Goal: Transaction & Acquisition: Purchase product/service

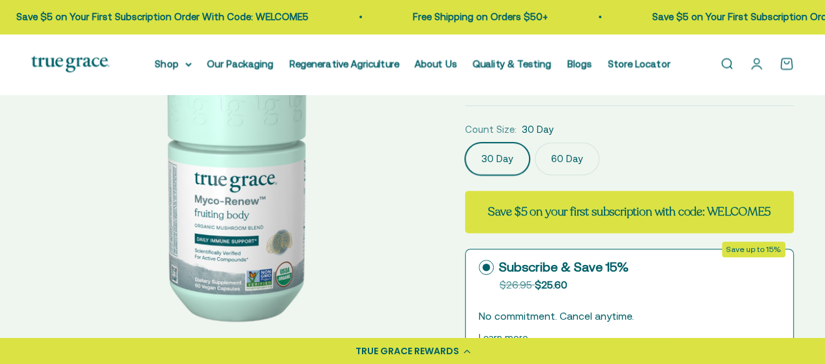
scroll to position [117, 0]
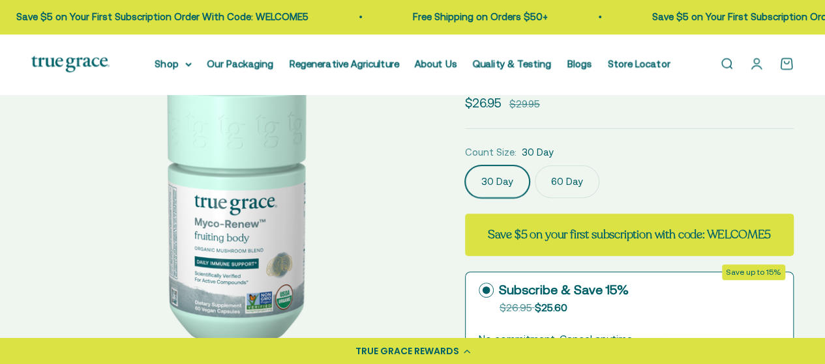
click at [579, 190] on label "60 Day" at bounding box center [567, 182] width 65 height 33
click at [465, 166] on input "60 Day" at bounding box center [464, 165] width 1 height 1
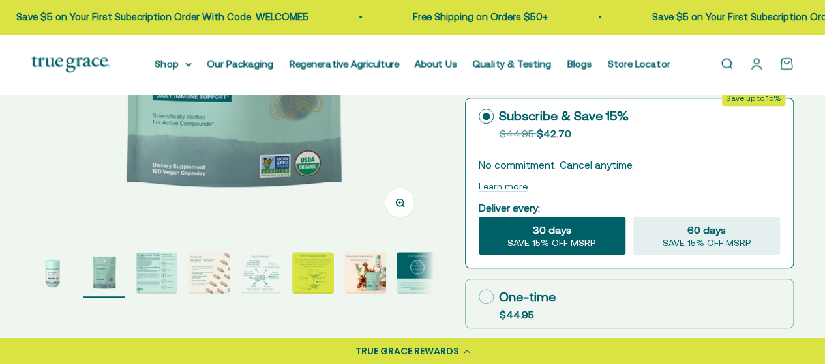
scroll to position [291, 0]
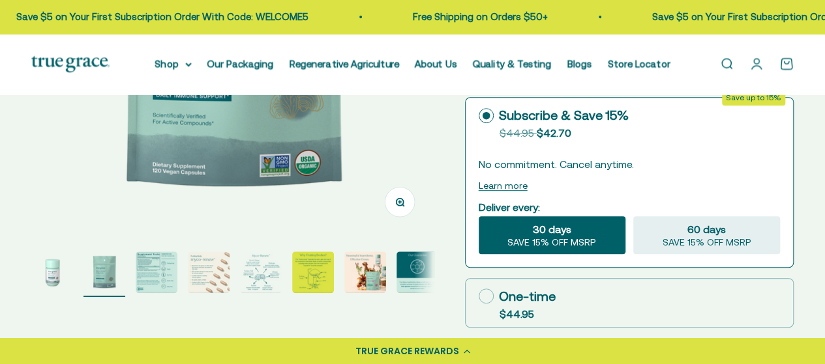
click at [485, 118] on circle at bounding box center [486, 116] width 8 height 8
click at [478, 116] on input "Subscribe & Save 15% Original price strikethrough: $44.95 , Discounted price: $…" at bounding box center [478, 115] width 1 height 1
click at [510, 315] on span "$44.95" at bounding box center [516, 314] width 35 height 12
click at [478, 297] on input "One-time $44.95" at bounding box center [478, 296] width 1 height 1
radio input "true"
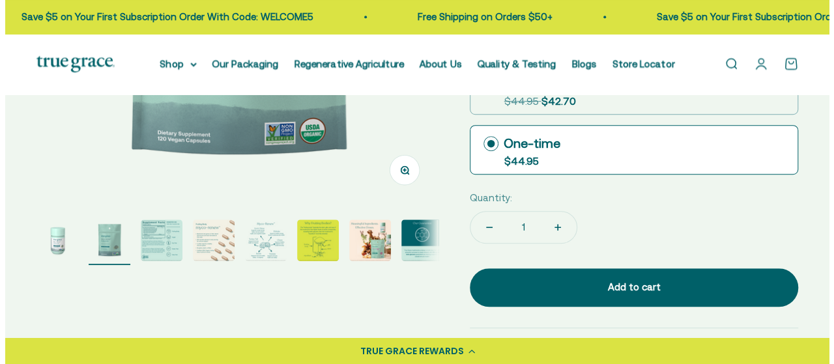
scroll to position [333, 0]
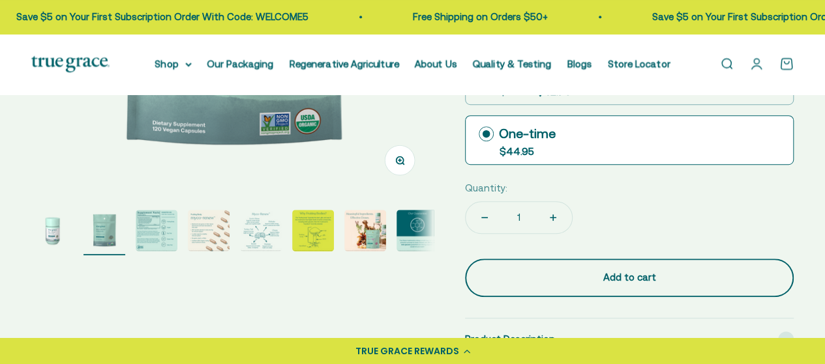
click at [578, 279] on div "Add to cart" at bounding box center [629, 278] width 276 height 16
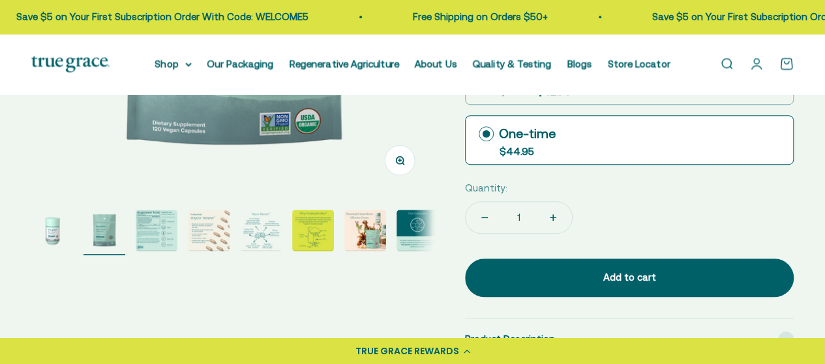
scroll to position [0, 415]
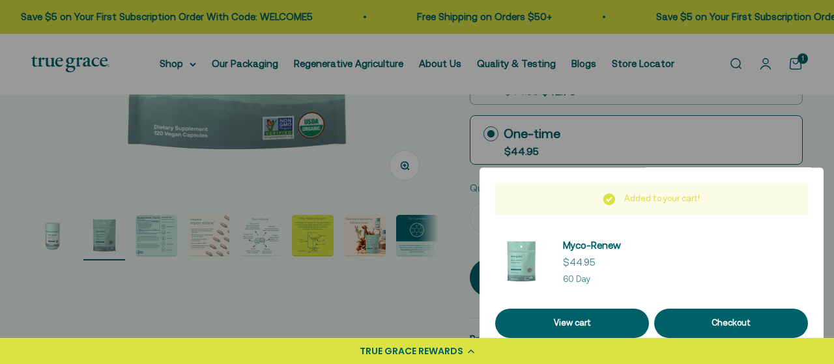
click at [316, 285] on div at bounding box center [417, 182] width 834 height 364
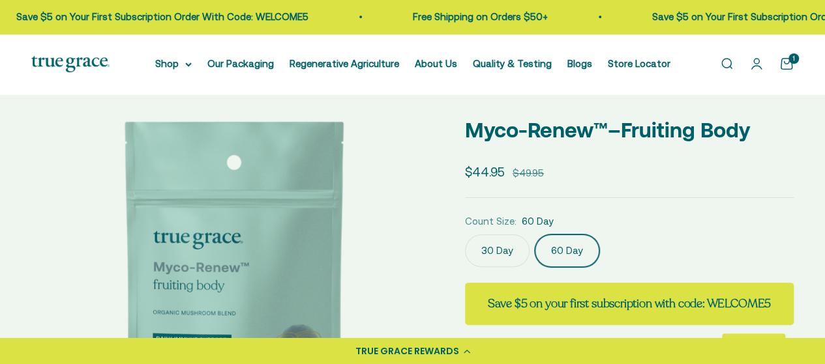
scroll to position [0, 0]
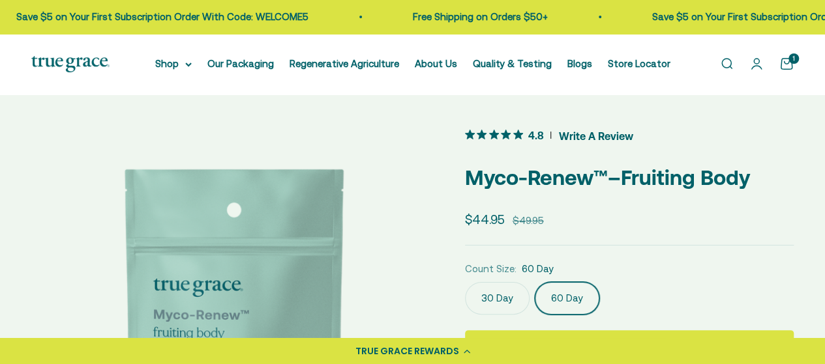
click at [181, 74] on div "Open navigation menu Open search Shop Multivitamins Women's Multivitamin Women'…" at bounding box center [412, 64] width 825 height 61
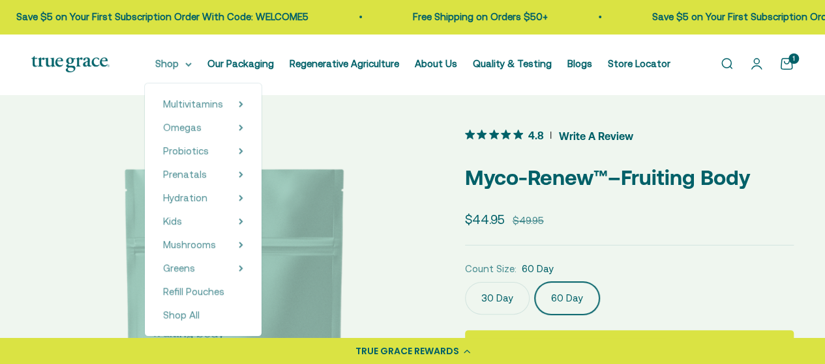
click at [181, 65] on summary "Shop" at bounding box center [173, 64] width 37 height 16
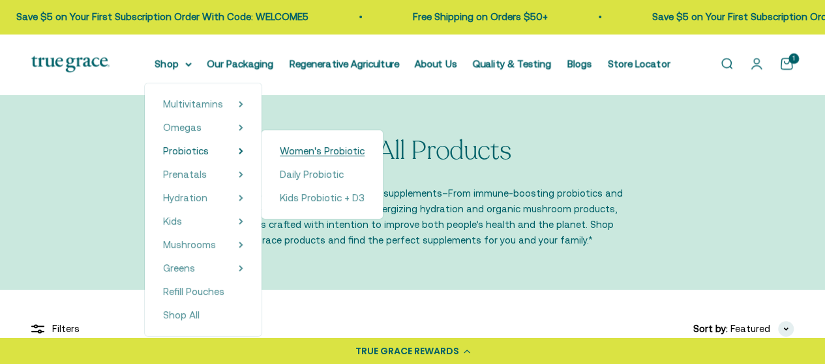
click at [325, 147] on span "Women's Probiotic" at bounding box center [322, 150] width 85 height 11
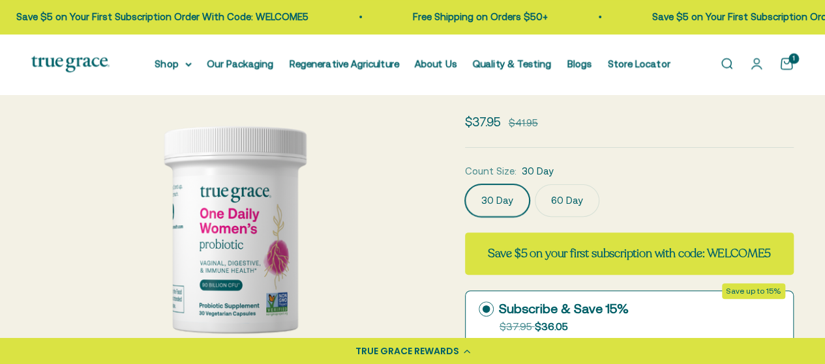
click at [563, 188] on label "60 Day" at bounding box center [567, 200] width 65 height 33
click at [465, 184] on input "60 Day" at bounding box center [464, 184] width 1 height 1
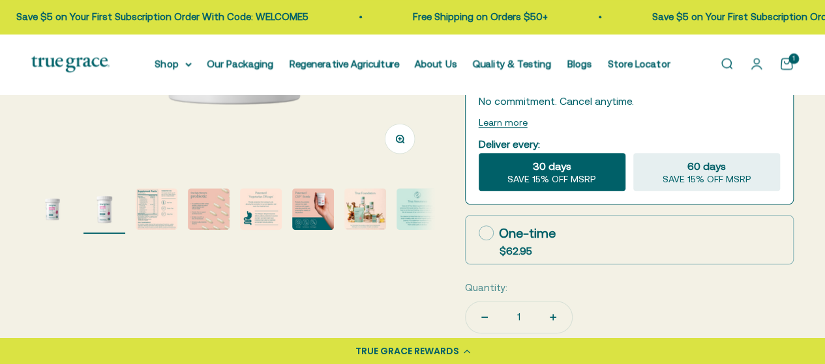
scroll to position [355, 0]
click at [551, 239] on div "One-time" at bounding box center [516, 233] width 77 height 20
click at [478, 233] on input "One-time $62.95" at bounding box center [478, 232] width 1 height 1
radio input "true"
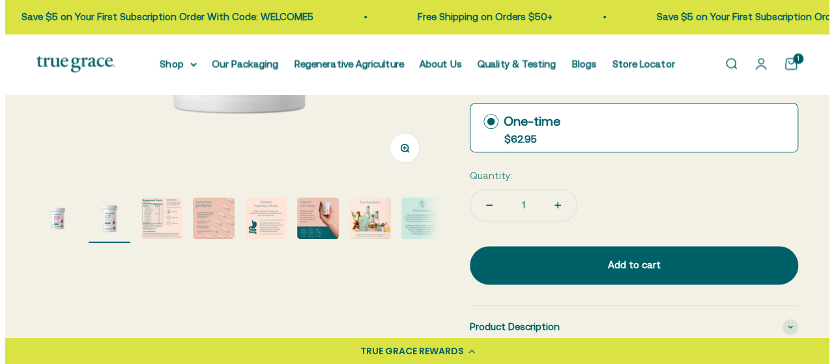
scroll to position [346, 0]
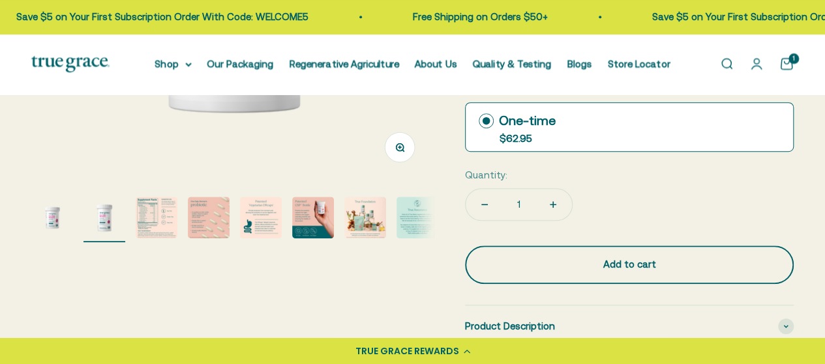
click at [622, 267] on div "Add to cart" at bounding box center [629, 265] width 276 height 16
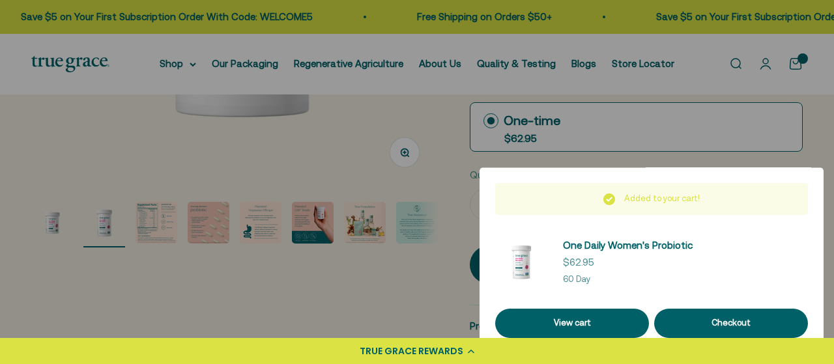
scroll to position [0, 415]
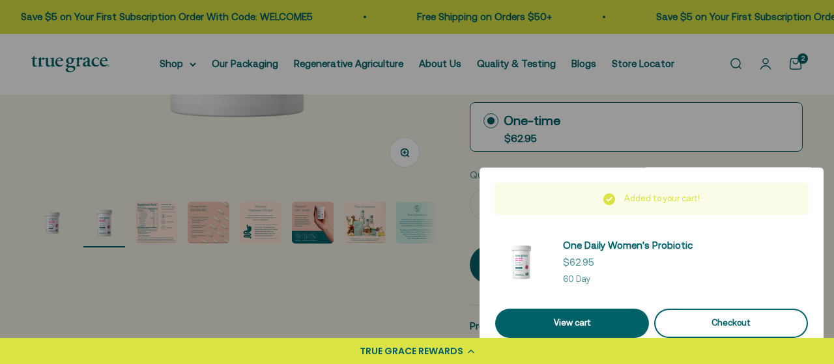
click at [716, 329] on div "Checkout" at bounding box center [731, 324] width 123 height 14
